Goal: Find specific page/section: Find specific page/section

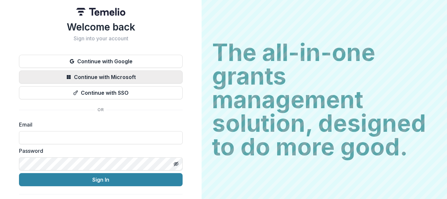
click at [124, 73] on button "Continue with Microsoft" at bounding box center [101, 76] width 164 height 13
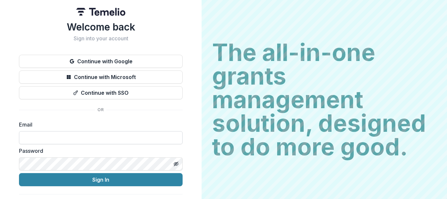
click at [107, 141] on input at bounding box center [101, 137] width 164 height 13
type input "**********"
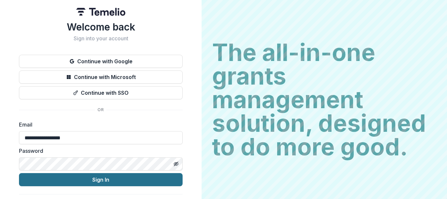
click at [127, 178] on button "Sign In" at bounding box center [101, 179] width 164 height 13
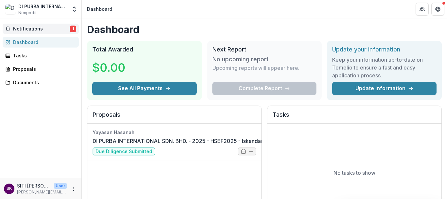
click at [30, 31] on span "Notifications" at bounding box center [41, 29] width 57 height 6
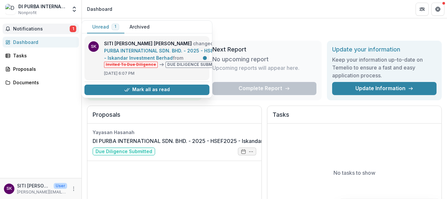
click at [184, 61] on link "DI PURBA INTERNATIONAL SDN. BHD. - 2025 - HSEF2025 - Iskandar Investment Berhad" at bounding box center [166, 51] width 124 height 20
